Goal: Information Seeking & Learning: Find specific fact

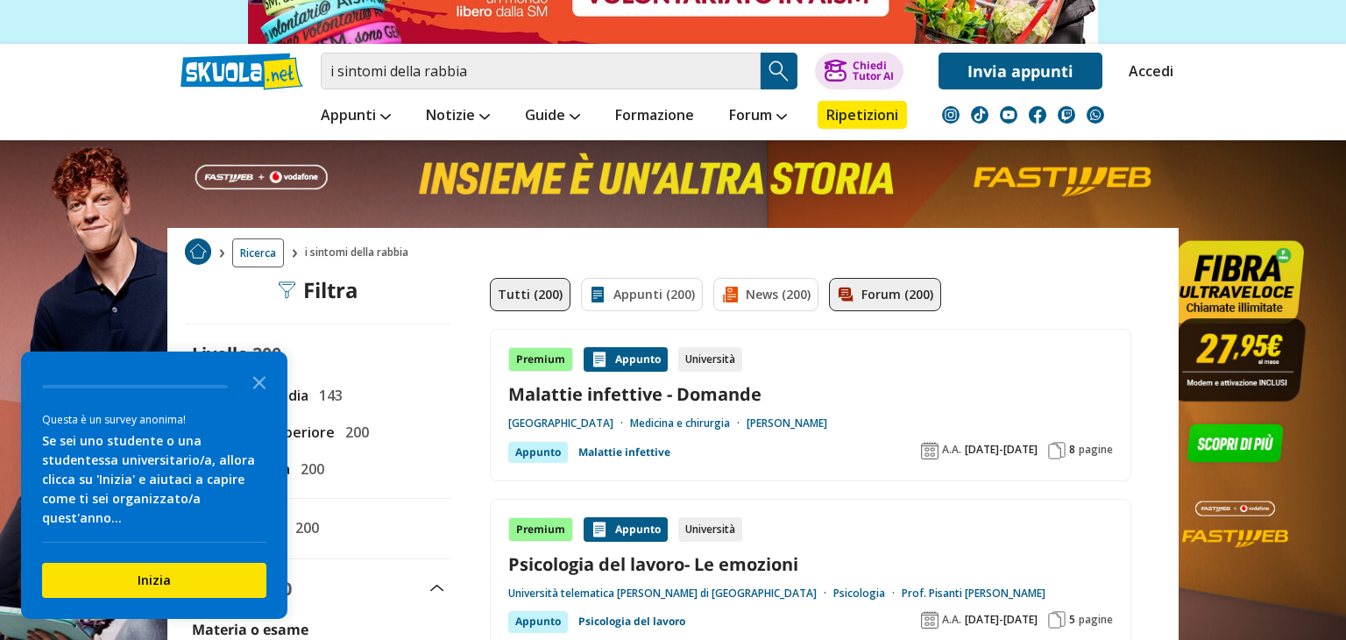
scroll to position [173, 0]
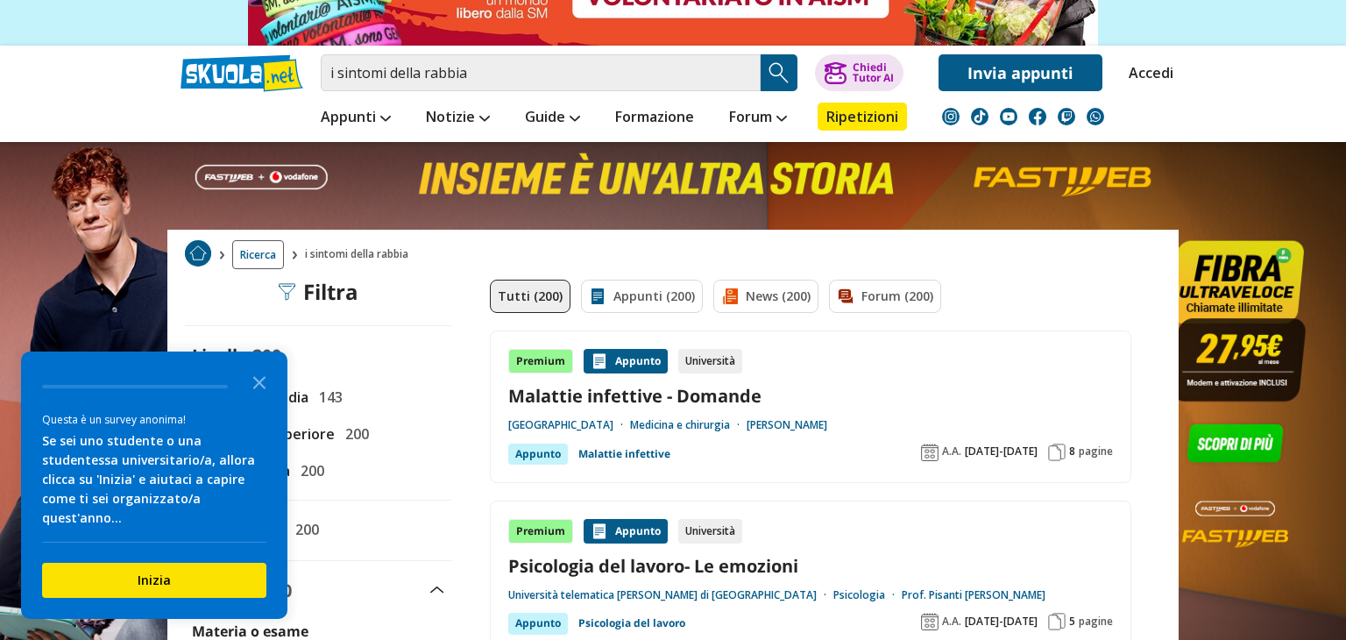
click at [675, 46] on div "i sintomi della rabbia Trova un tutor esperto su questo argomento Chiedi Tutor …" at bounding box center [672, 69] width 1011 height 46
click at [672, 46] on div "i sintomi della rabbia Trova un tutor esperto su questo argomento Chiedi Tutor …" at bounding box center [672, 69] width 1011 height 46
click at [672, 47] on div "i sintomi della rabbia Trova un tutor esperto su questo argomento Chiedi Tutor …" at bounding box center [672, 69] width 1011 height 46
click at [662, 80] on input "i sintomi della rabbia" at bounding box center [541, 72] width 440 height 37
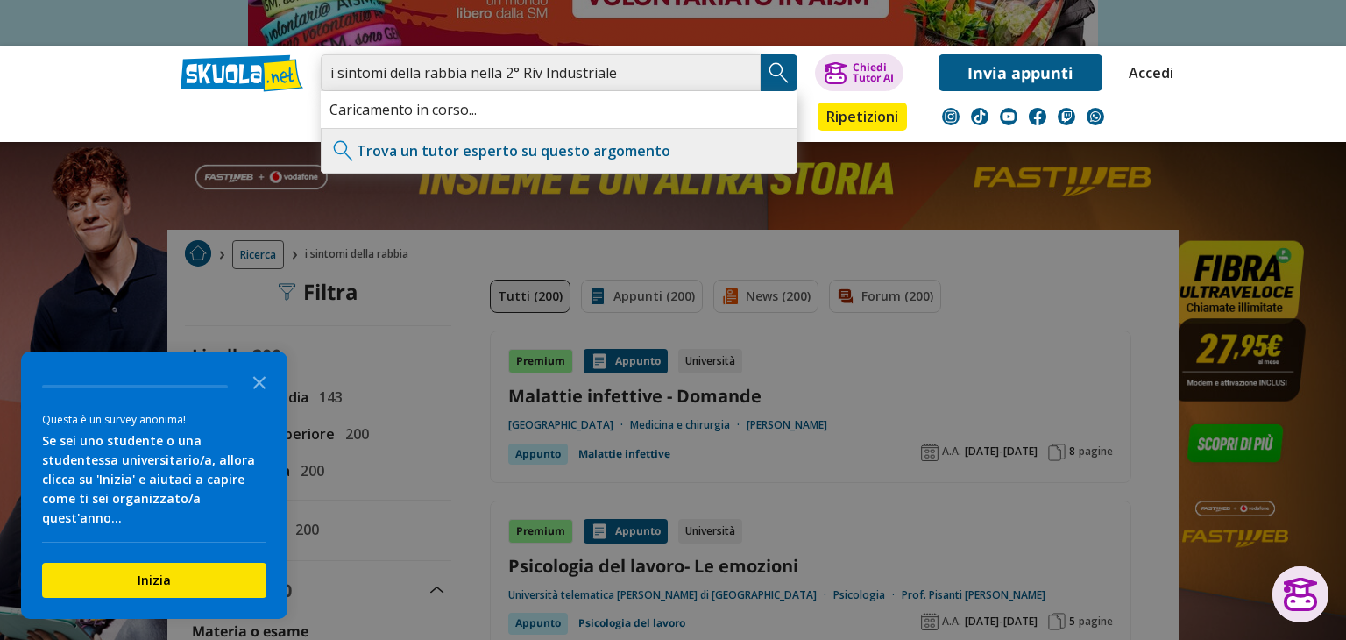
type input "i sintomi della rabbia nella 2° Riv Industriale"
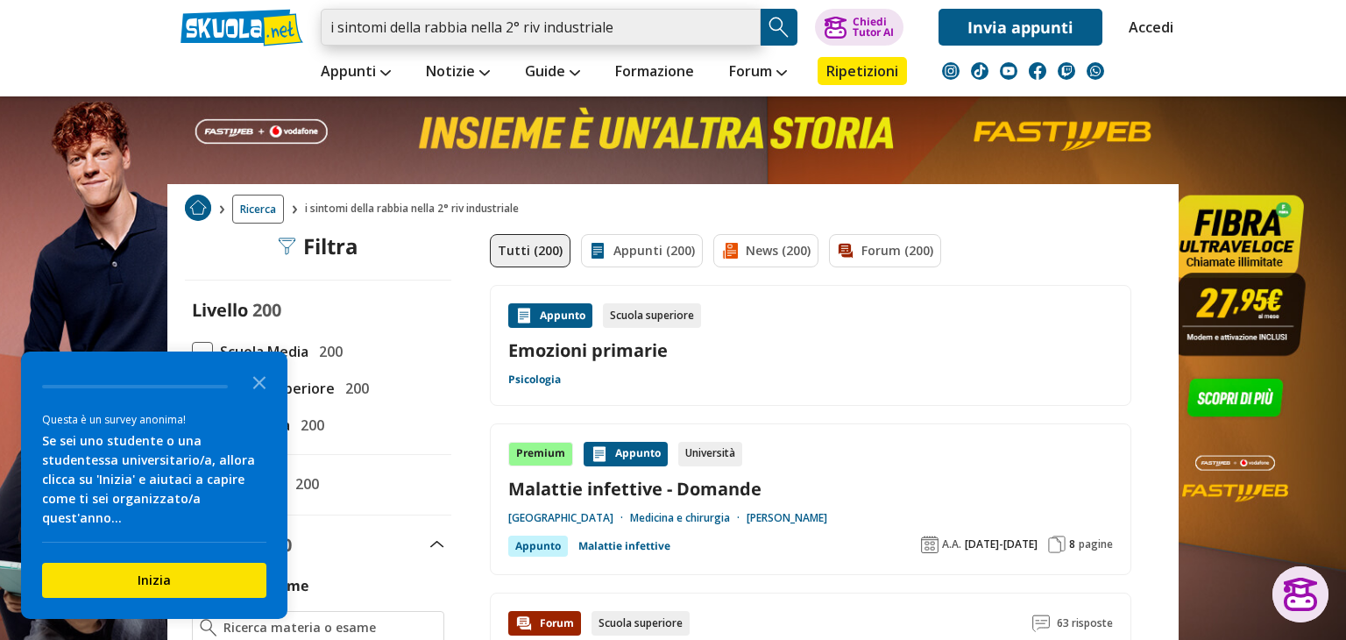
click at [747, 27] on input "i sintomi della rabbia nella 2° riv industriale" at bounding box center [541, 27] width 440 height 37
type input "i"
